Goal: Task Accomplishment & Management: Manage account settings

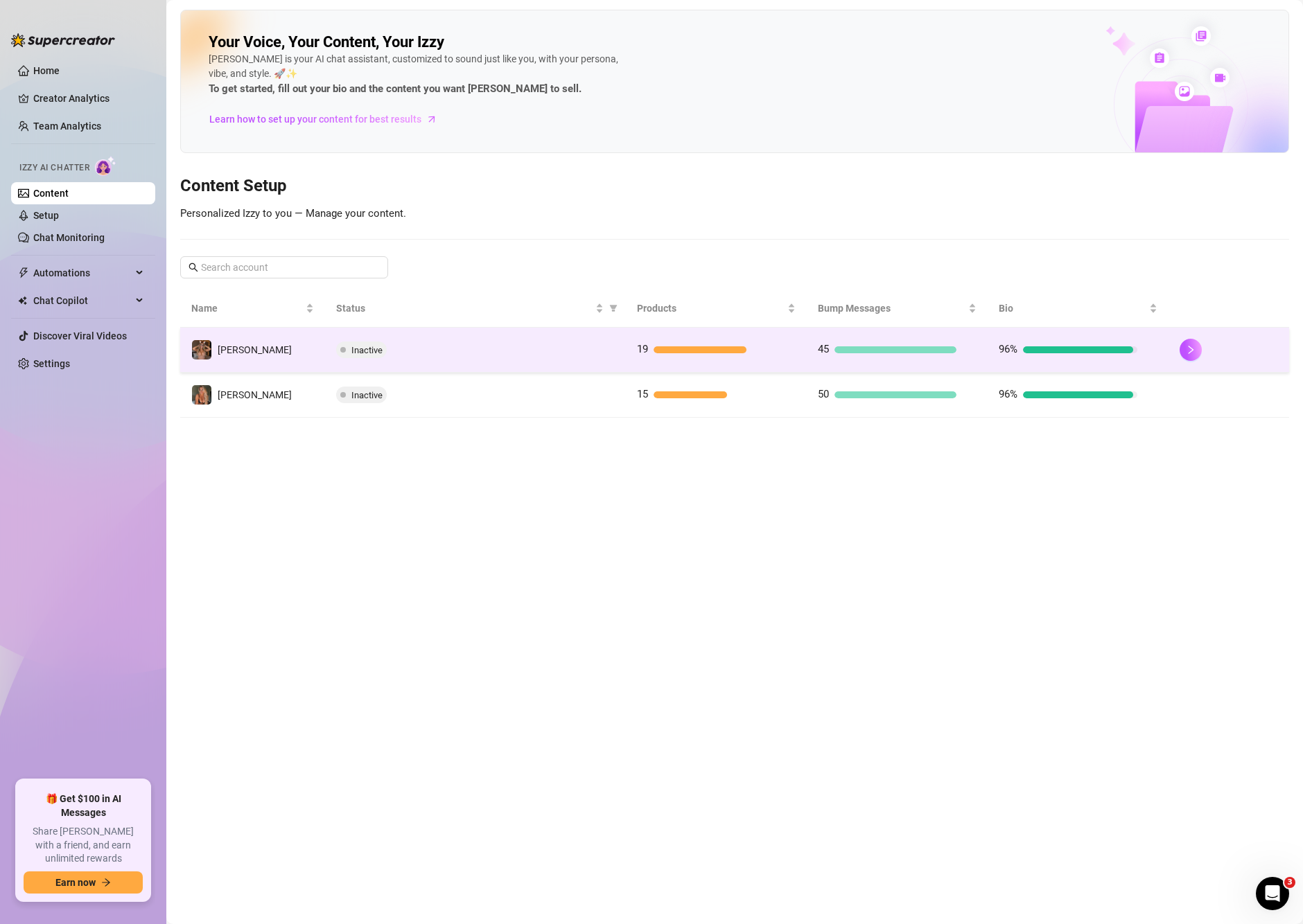
click at [376, 340] on td "Inactive" at bounding box center [476, 350] width 302 height 45
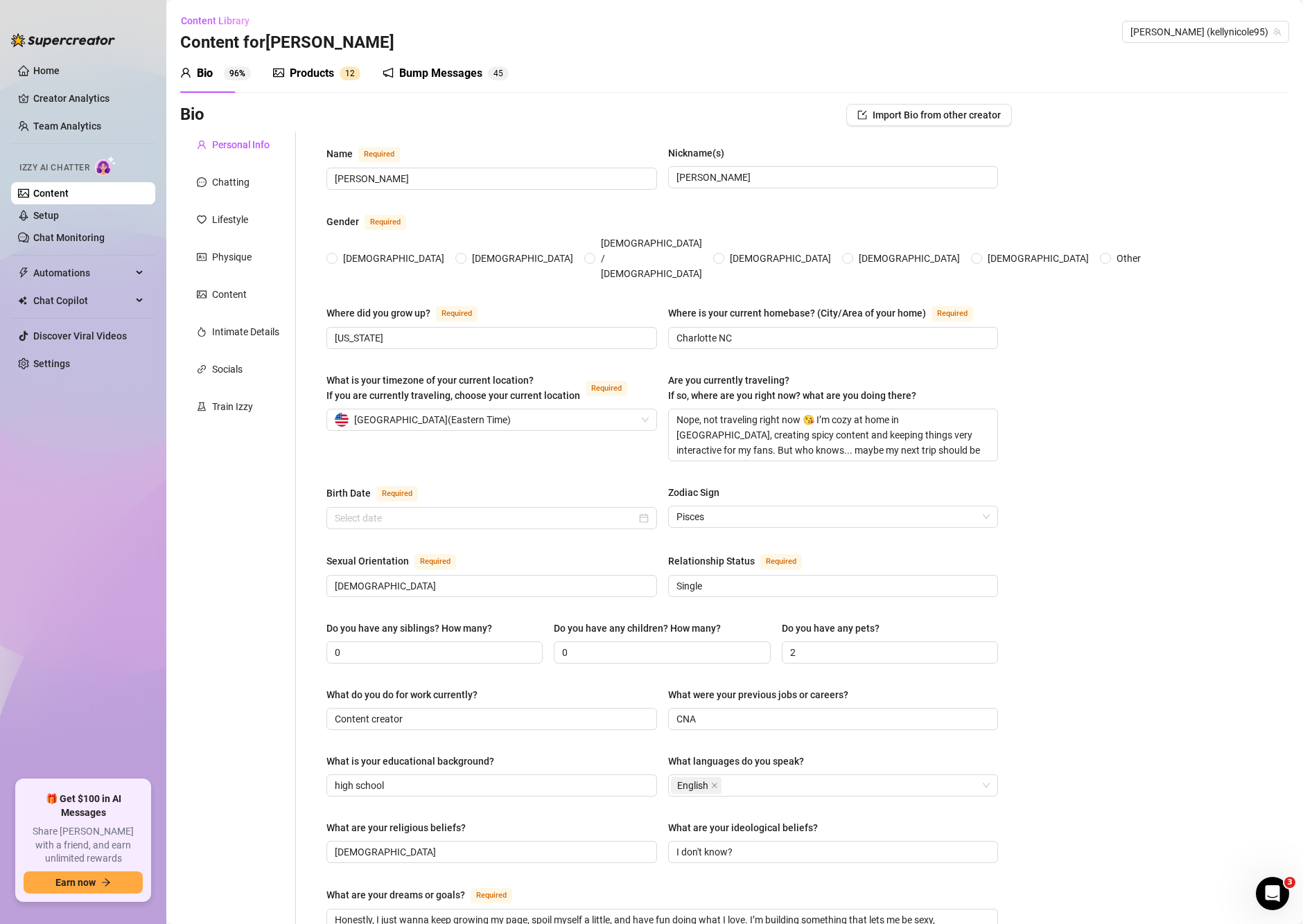
radio input "true"
type input "[DATE]"
click at [50, 219] on link "Setup" at bounding box center [46, 215] width 26 height 11
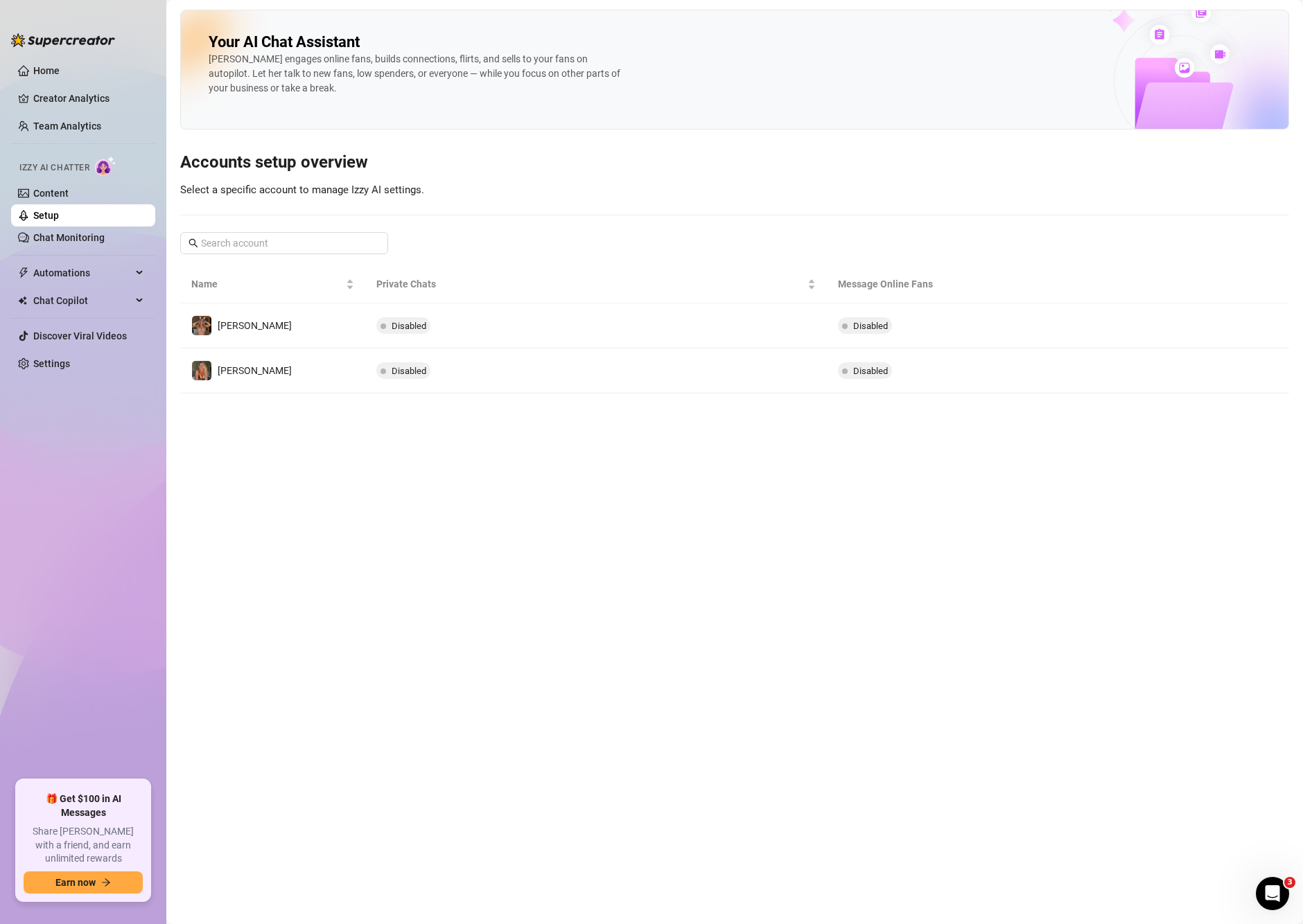
click at [65, 169] on span "Izzy AI Chatter" at bounding box center [54, 168] width 70 height 13
click at [33, 188] on link "Content" at bounding box center [50, 193] width 35 height 11
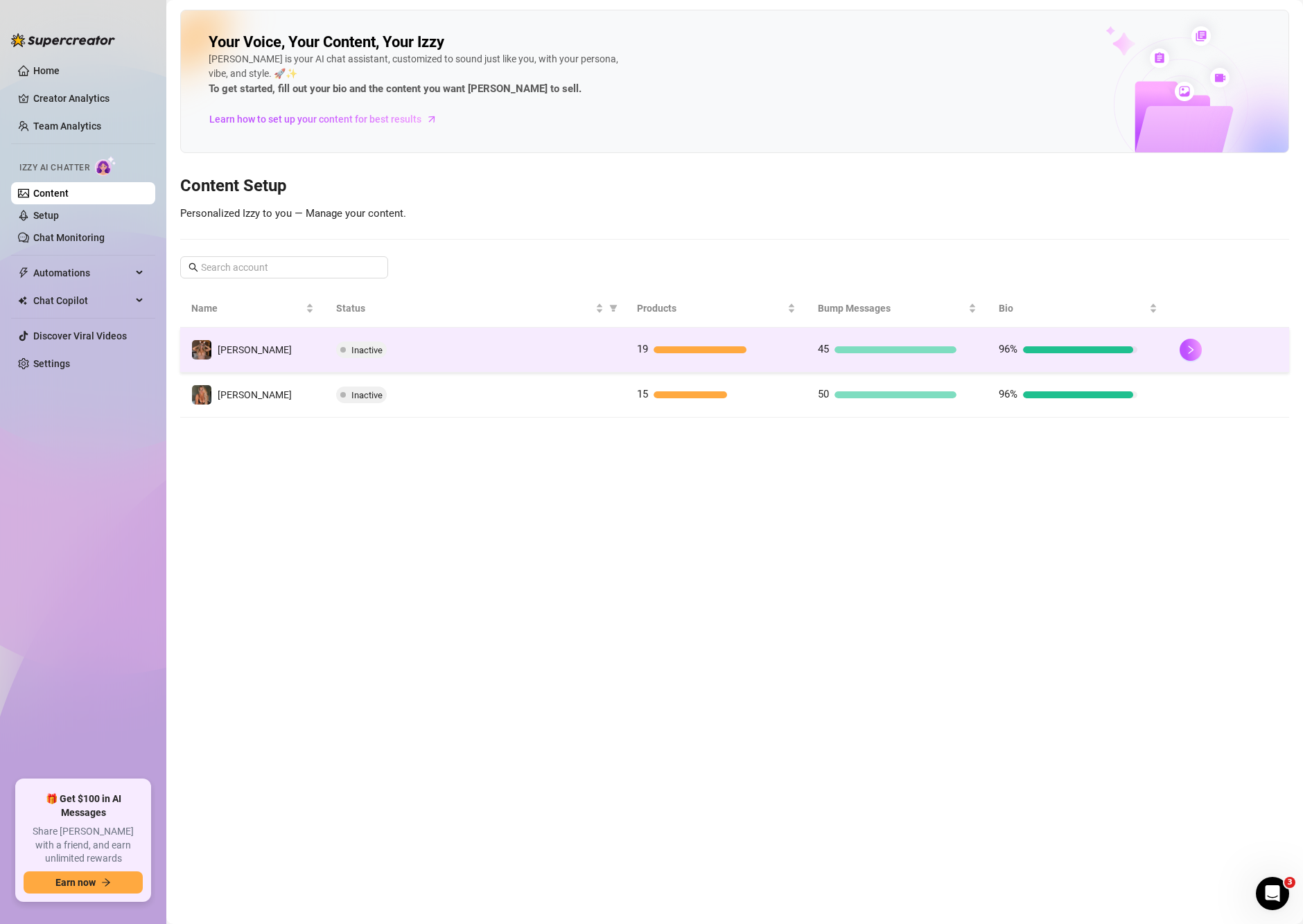
click at [451, 350] on div "Inactive" at bounding box center [476, 350] width 279 height 17
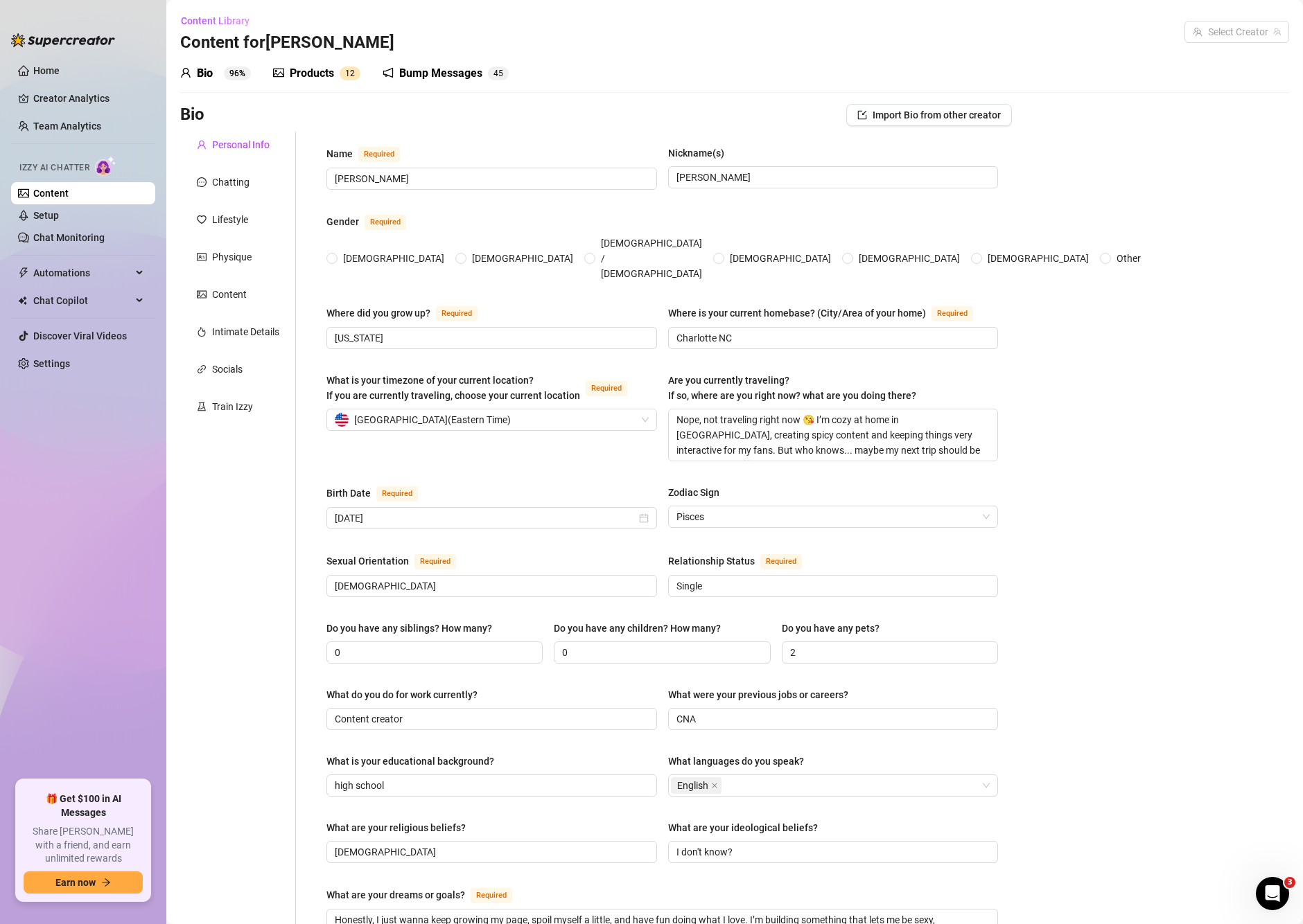
radio input "true"
click at [53, 171] on span "Izzy AI Chatter" at bounding box center [54, 168] width 70 height 13
click at [85, 239] on link "Chat Monitoring" at bounding box center [68, 237] width 71 height 11
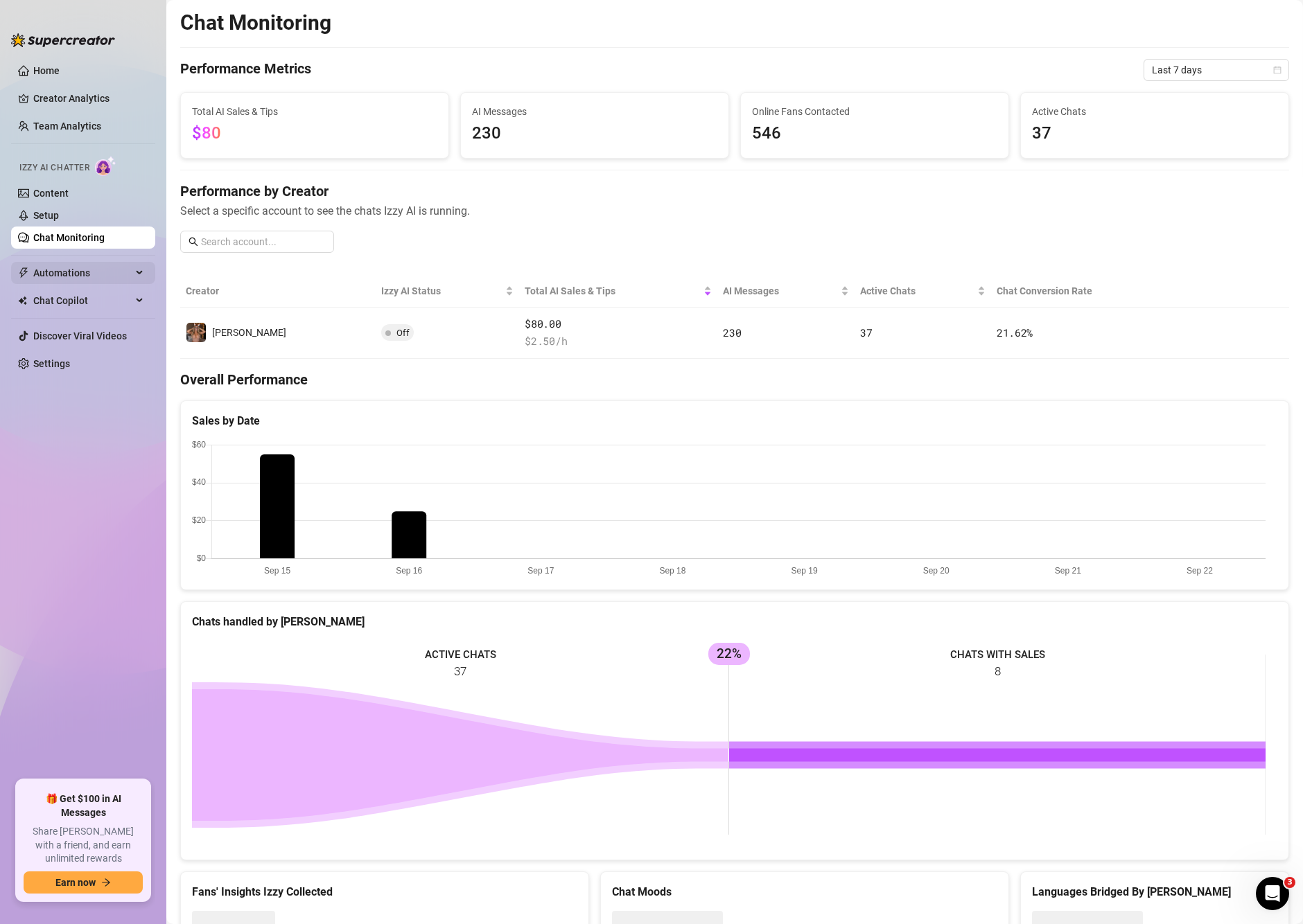
click at [70, 268] on span "Automations" at bounding box center [82, 273] width 98 height 22
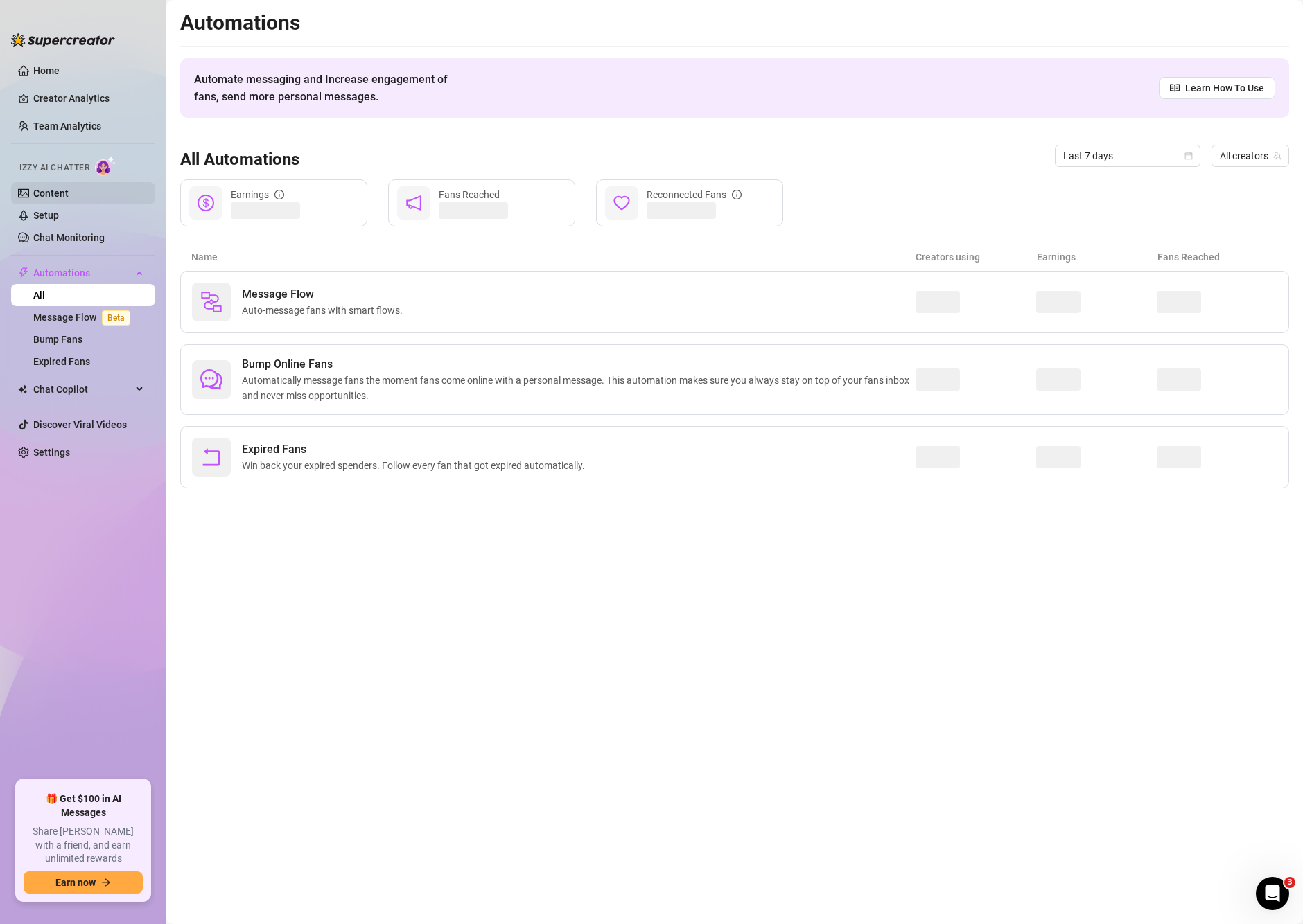
click at [47, 195] on link "Content" at bounding box center [50, 193] width 35 height 11
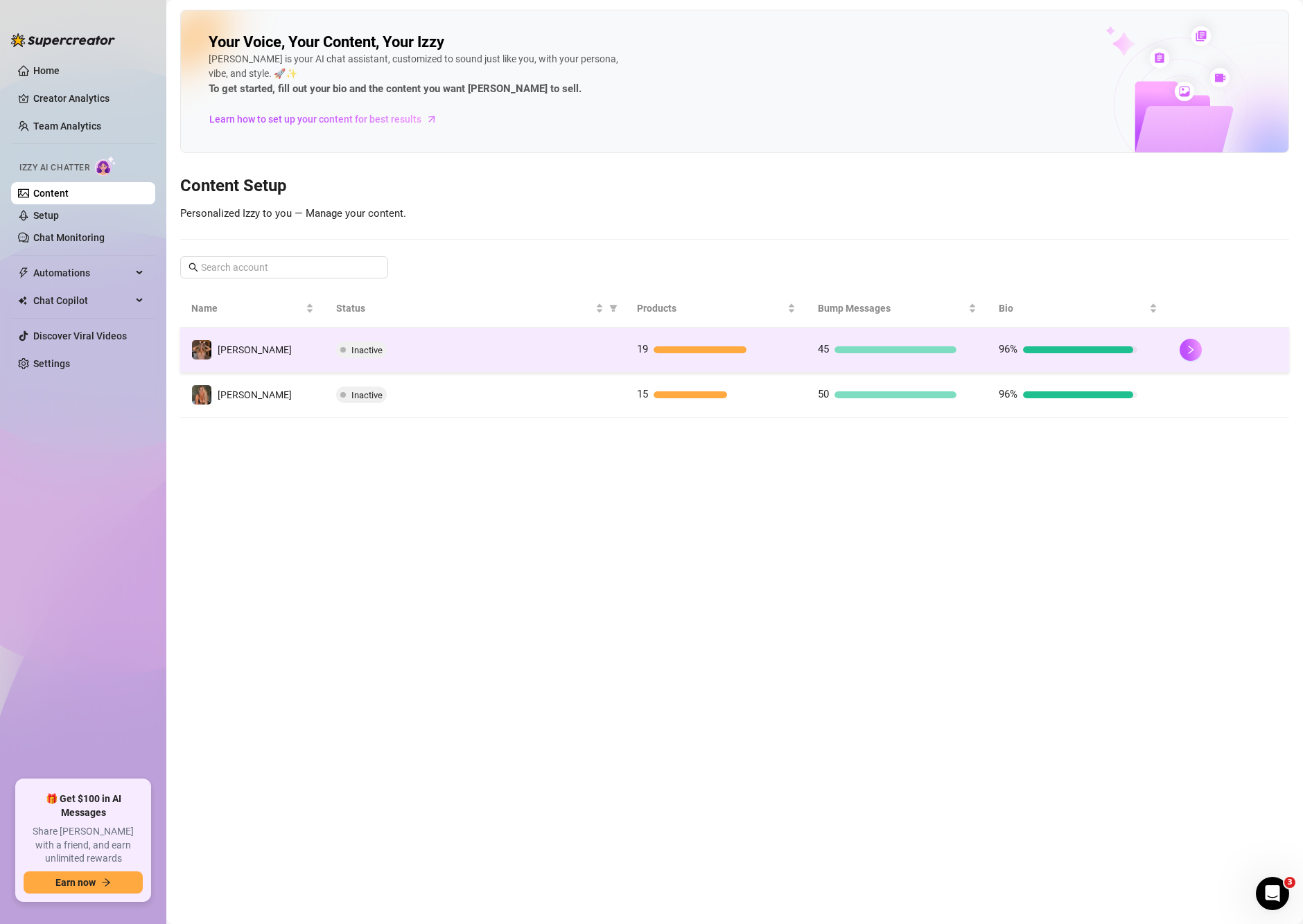
click at [1223, 350] on div at bounding box center [1228, 350] width 98 height 22
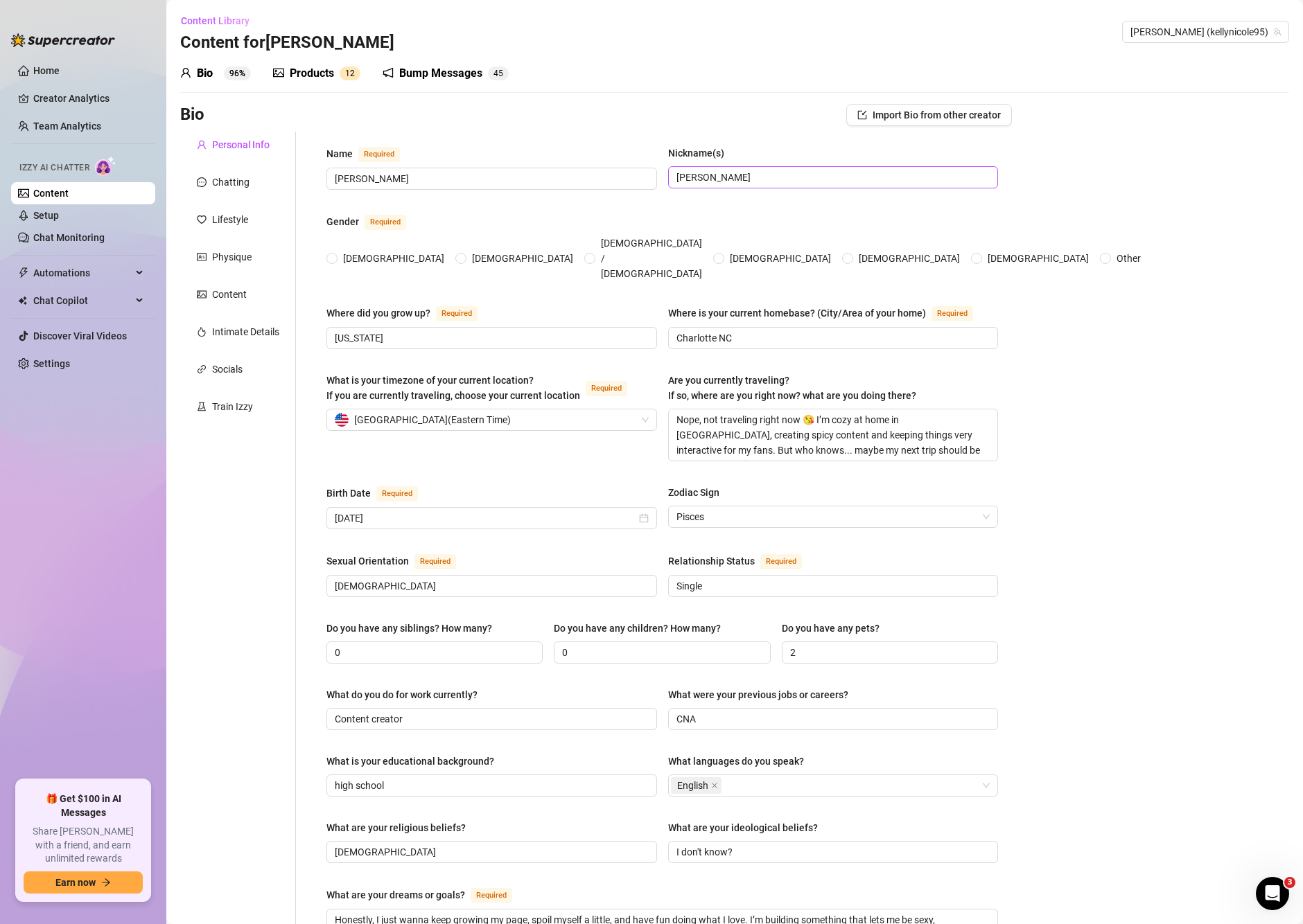
radio input "true"
click at [59, 221] on link "Setup" at bounding box center [46, 215] width 26 height 11
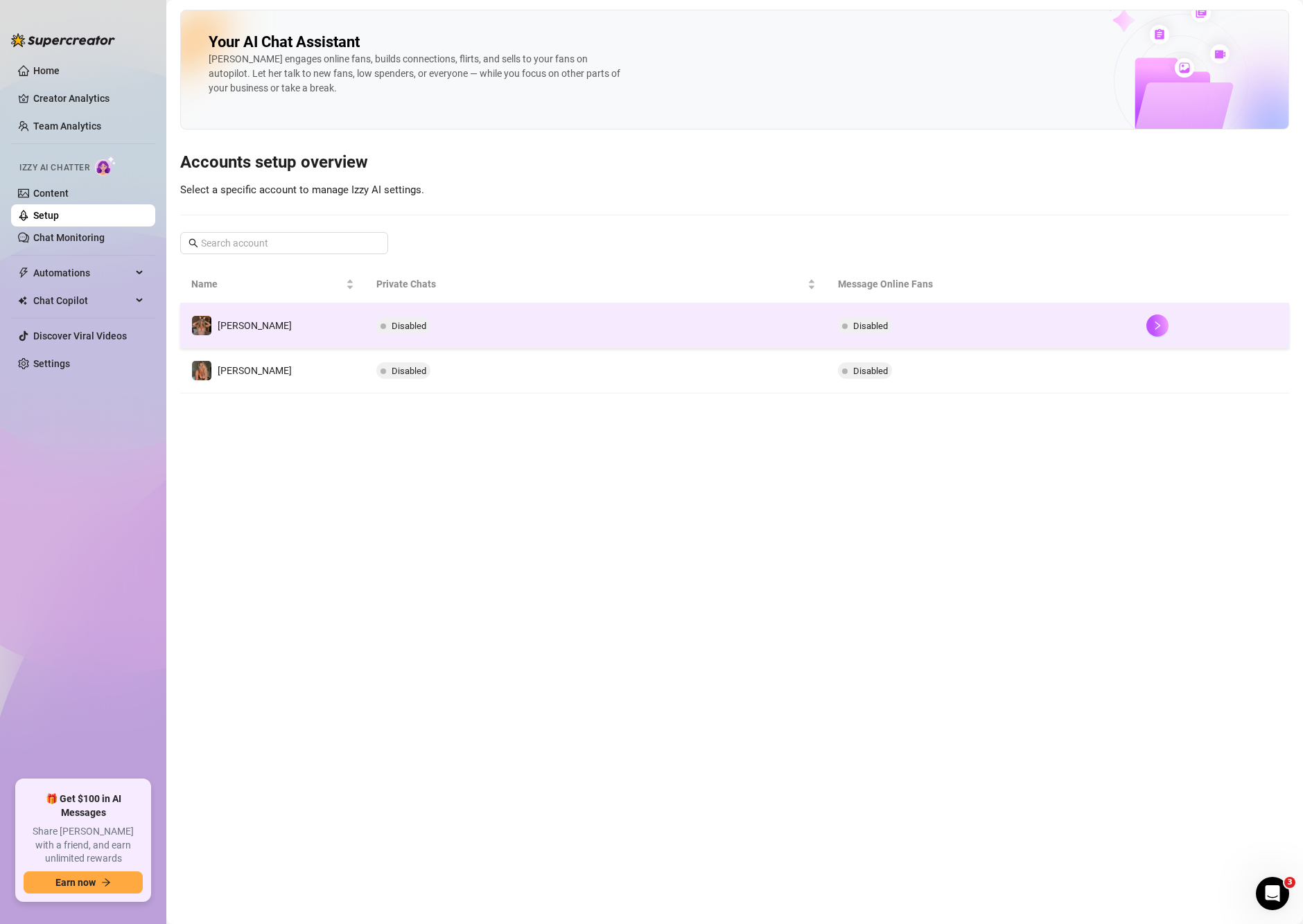
click at [396, 317] on td "Disabled" at bounding box center [597, 326] width 463 height 45
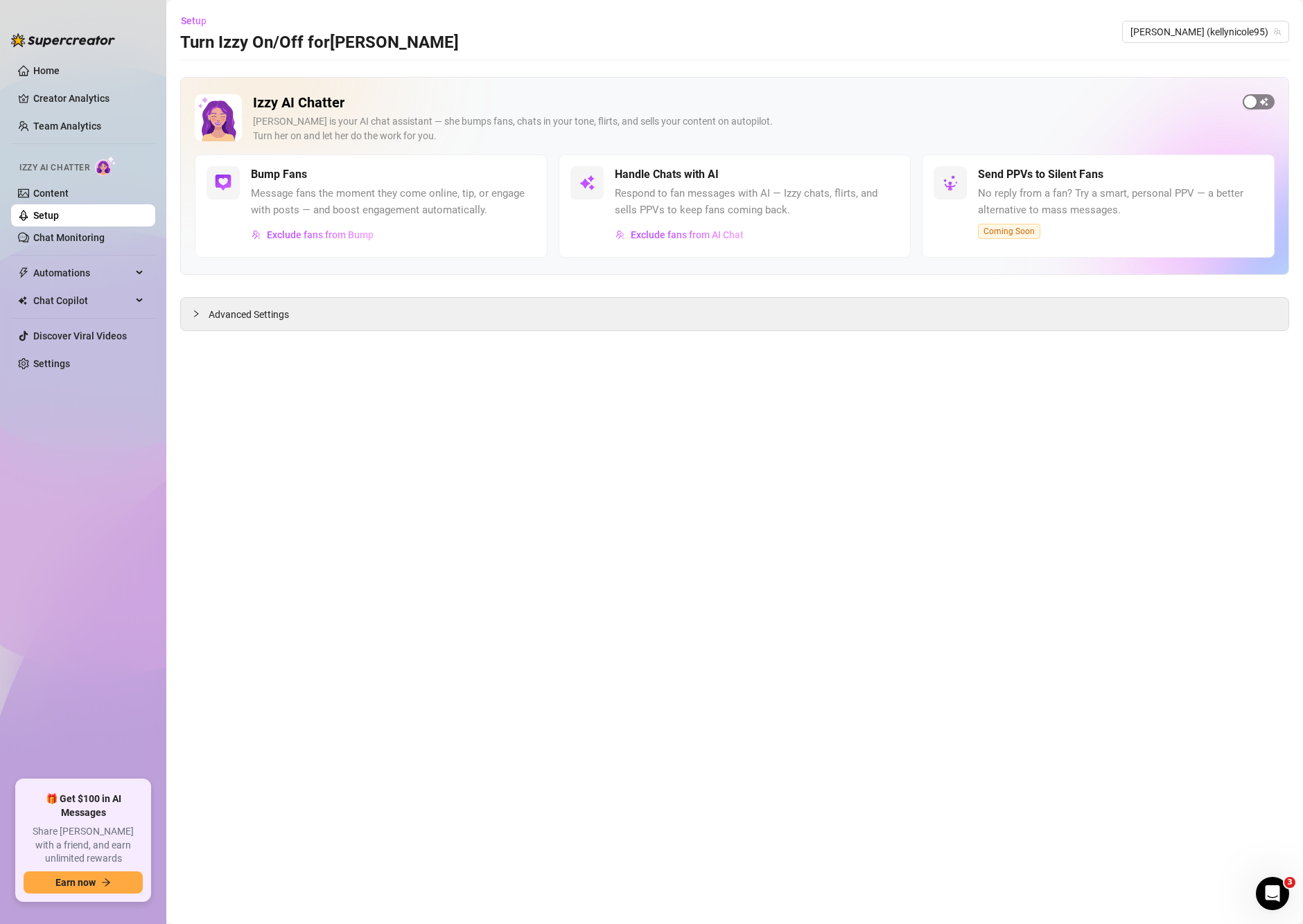
click at [1266, 103] on span "button" at bounding box center [1258, 101] width 32 height 15
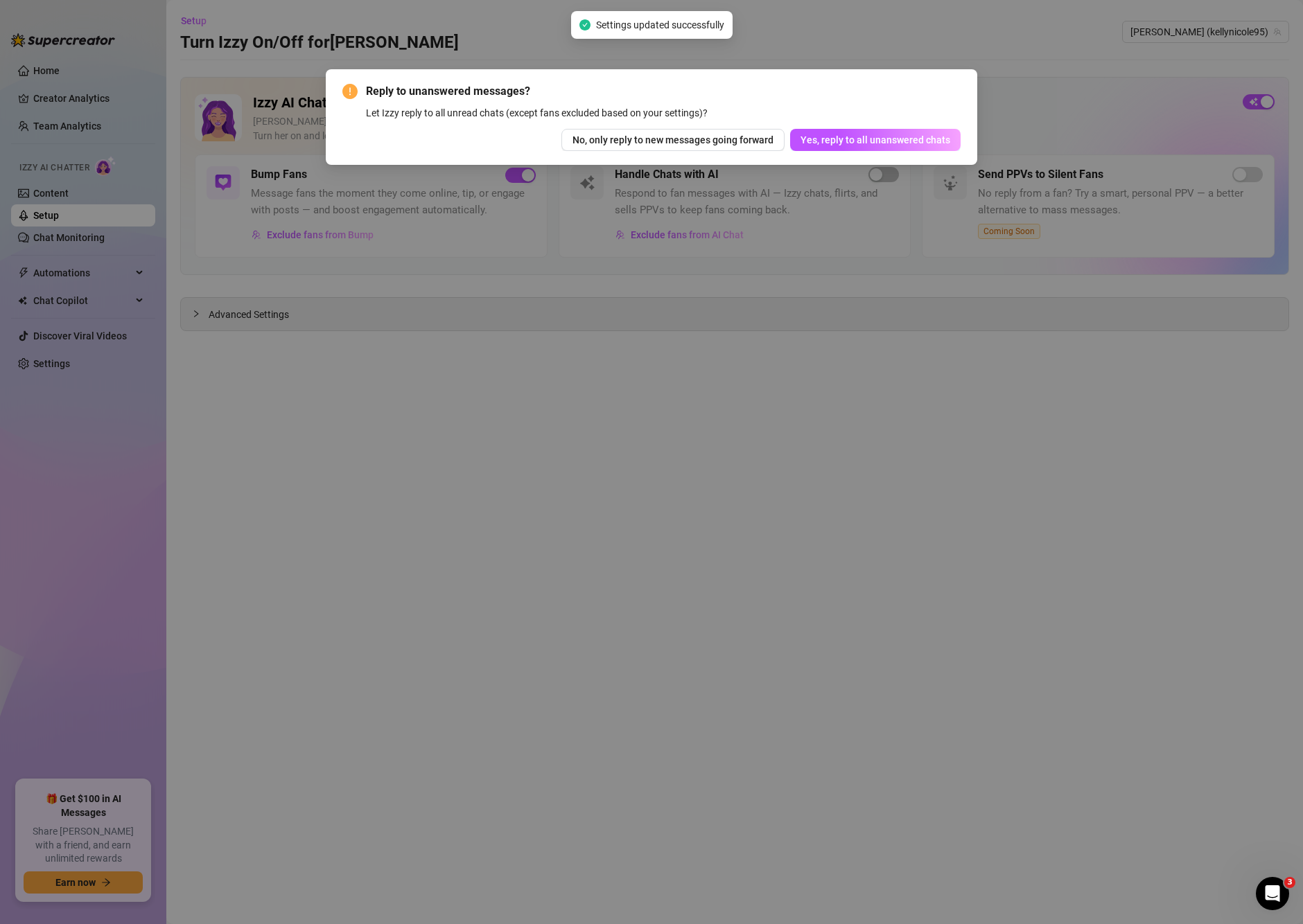
click at [904, 139] on span "Yes, reply to all unanswered chats" at bounding box center [876, 139] width 149 height 11
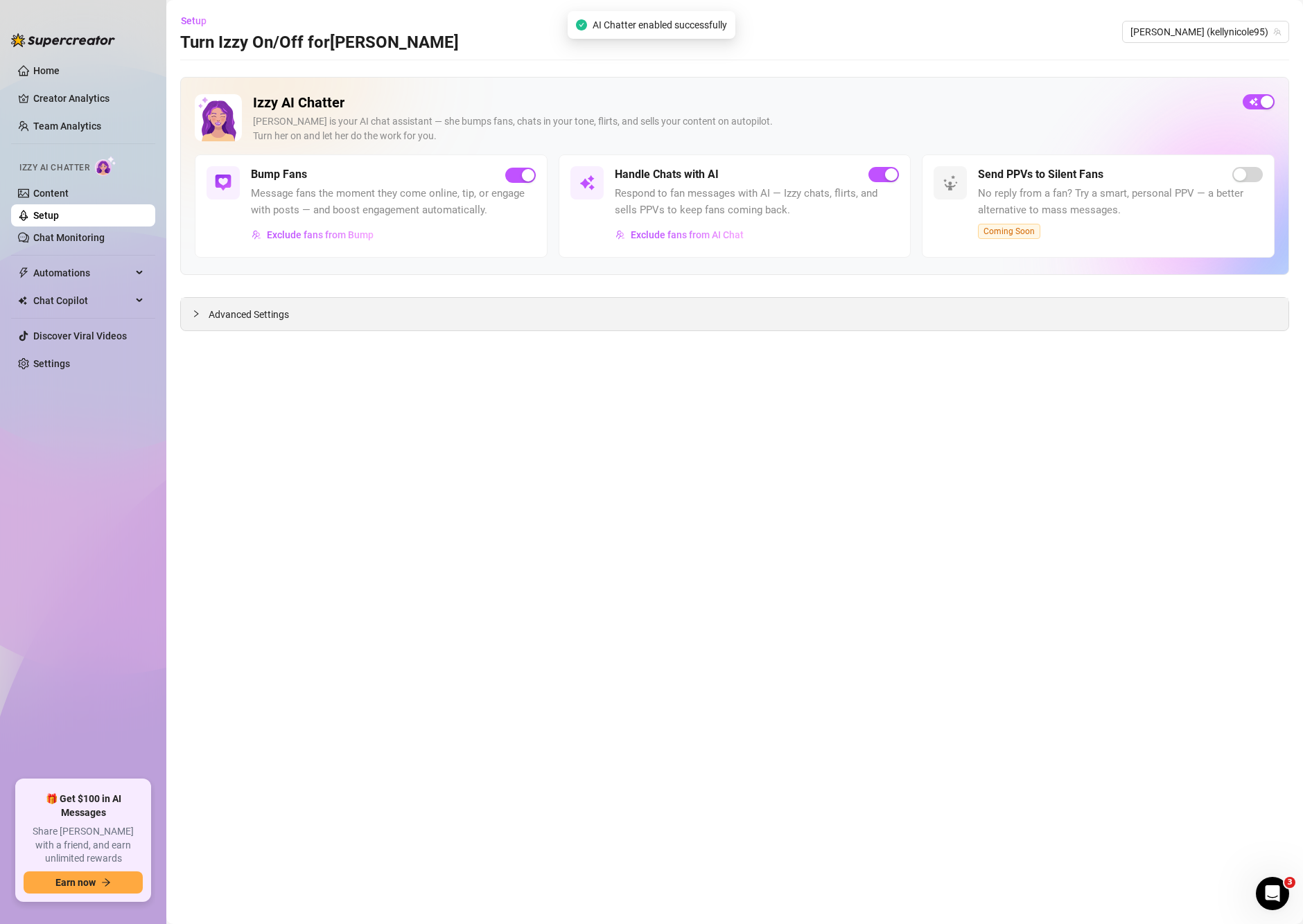
click at [328, 309] on div "Advanced Settings" at bounding box center [735, 314] width 1108 height 32
click at [342, 324] on div "Advanced Settings" at bounding box center [735, 314] width 1108 height 32
click at [213, 314] on span "Advanced Settings" at bounding box center [249, 314] width 80 height 15
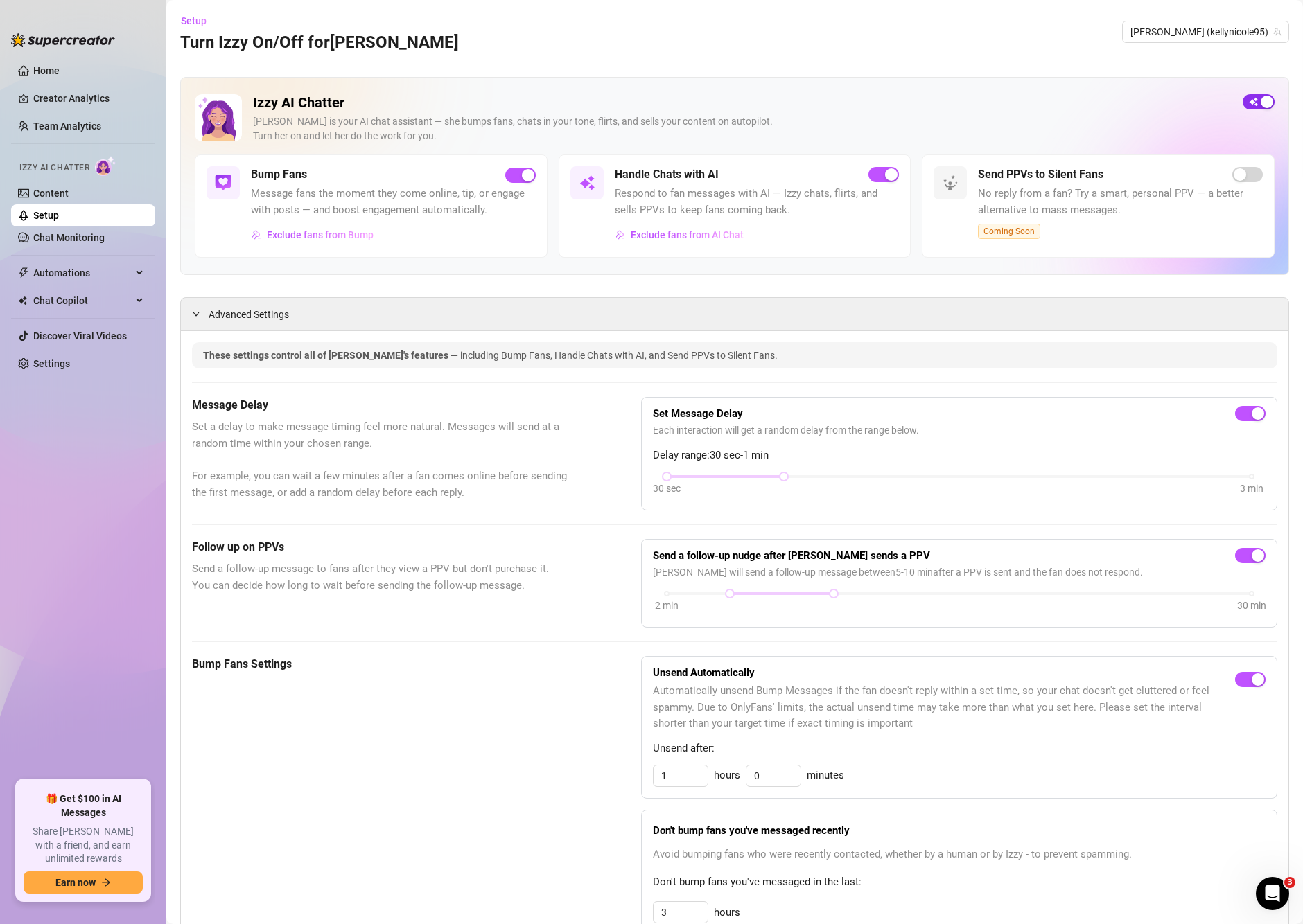
drag, startPoint x: 1218, startPoint y: 95, endPoint x: 1244, endPoint y: 101, distance: 26.7
click at [1225, 95] on div "Izzy AI Chatter [PERSON_NAME] is your AI chat assistant — she bumps fans, chats…" at bounding box center [735, 124] width 1080 height 60
click at [1244, 101] on span "button" at bounding box center [1258, 101] width 32 height 15
click at [1255, 103] on span "button" at bounding box center [1258, 101] width 32 height 15
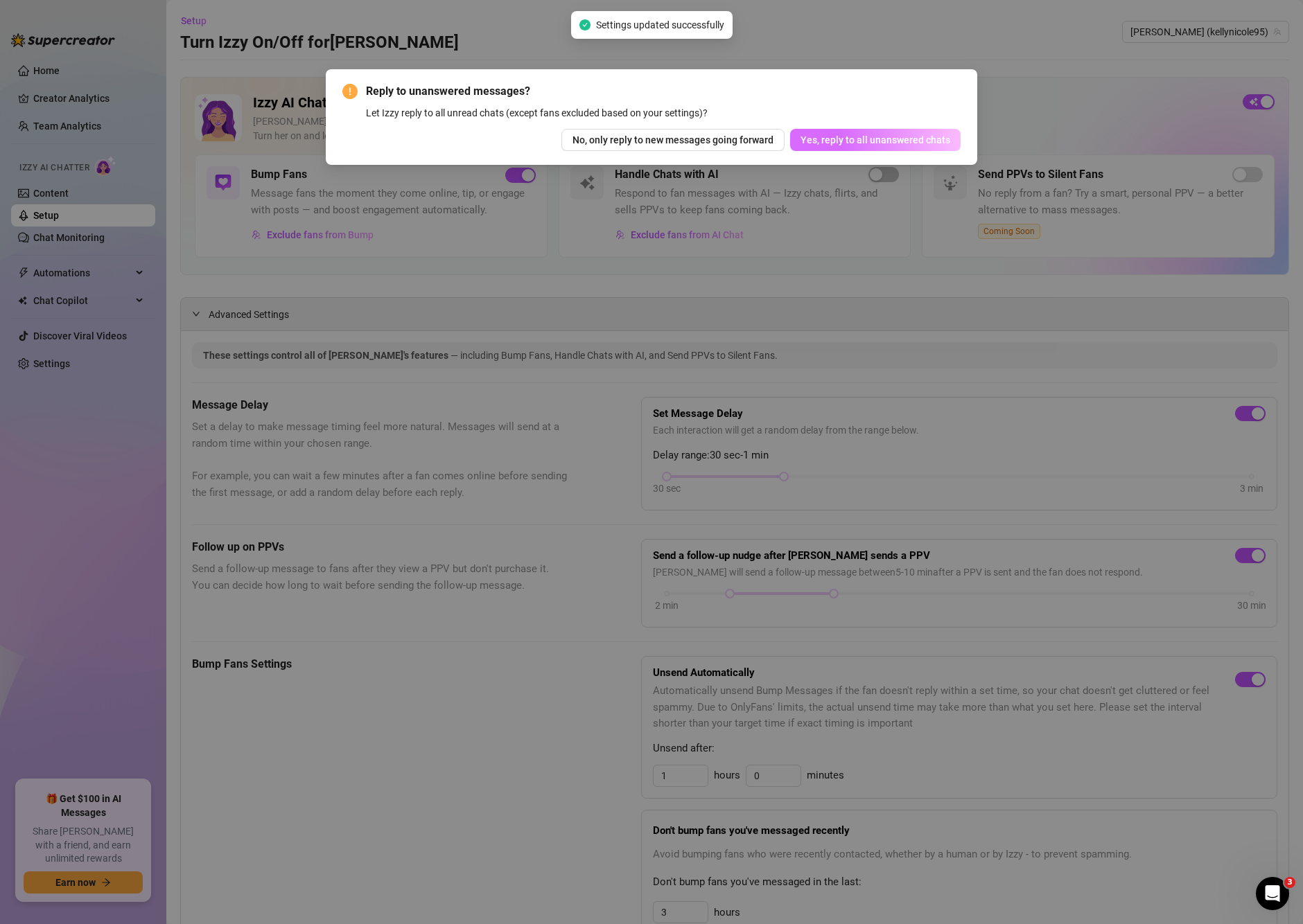
click at [849, 144] on span "Yes, reply to all unanswered chats" at bounding box center [876, 139] width 149 height 11
